Goal: Find specific page/section

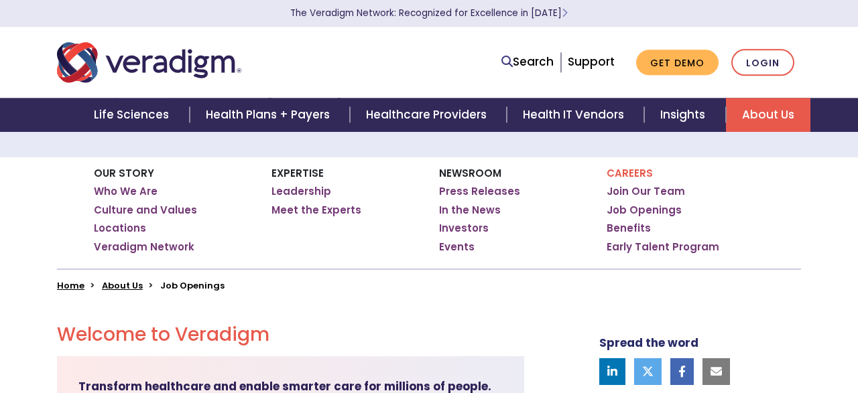
scroll to position [137, 0]
click at [639, 215] on link "Job Openings" at bounding box center [644, 210] width 75 height 13
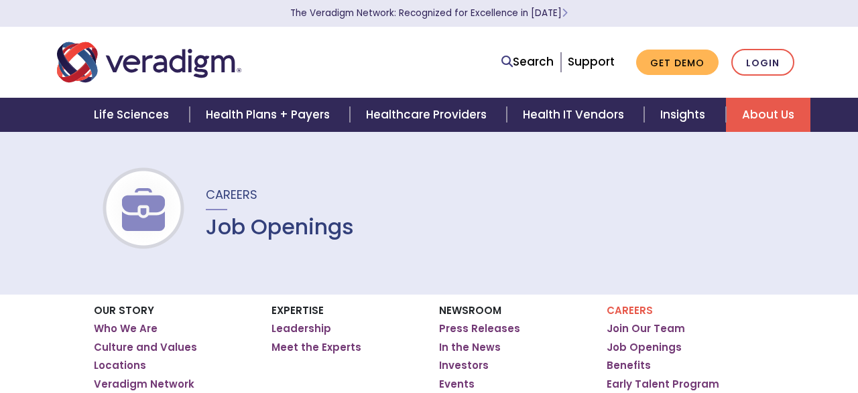
click at [661, 355] on div "Careers Join Our Team Job Openings Benefits Early Talent Program" at bounding box center [681, 350] width 168 height 111
click at [661, 351] on link "Job Openings" at bounding box center [644, 347] width 75 height 13
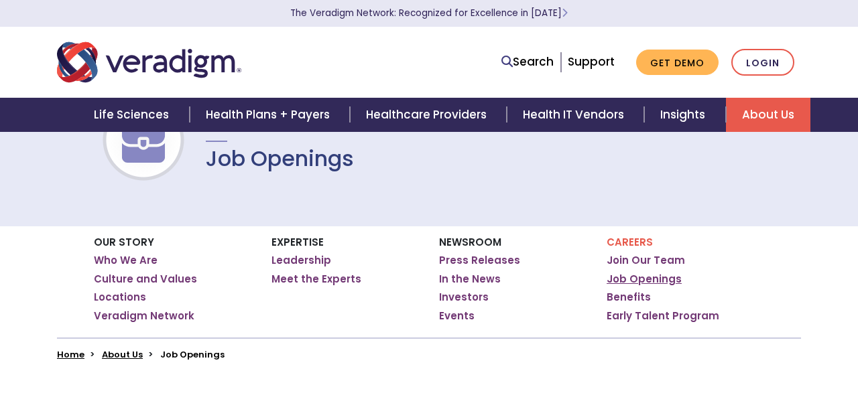
click at [641, 277] on link "Job Openings" at bounding box center [644, 279] width 75 height 13
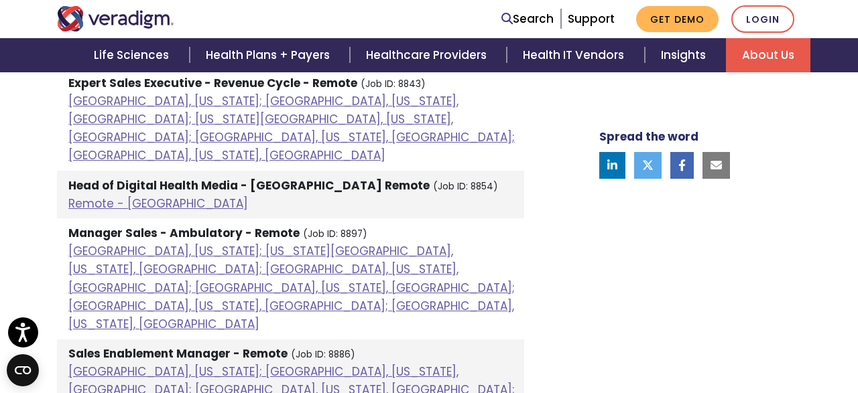
scroll to position [1846, 0]
